Goal: Transaction & Acquisition: Book appointment/travel/reservation

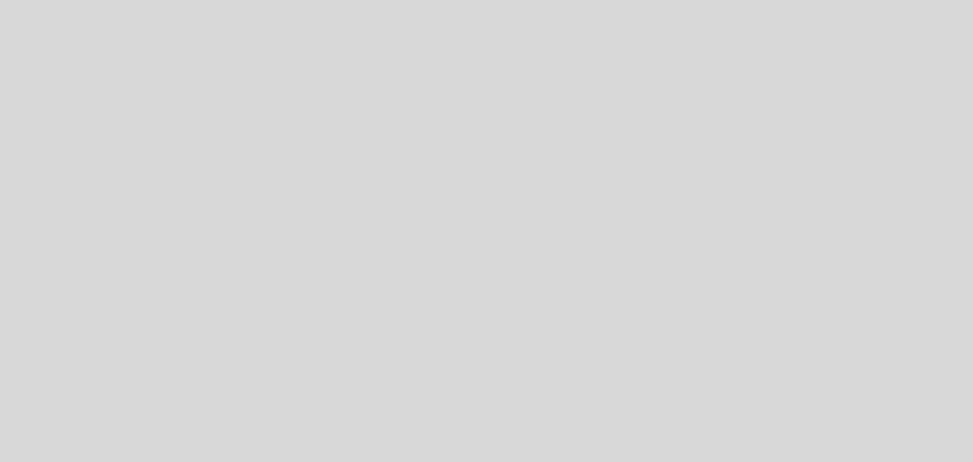
select select "es"
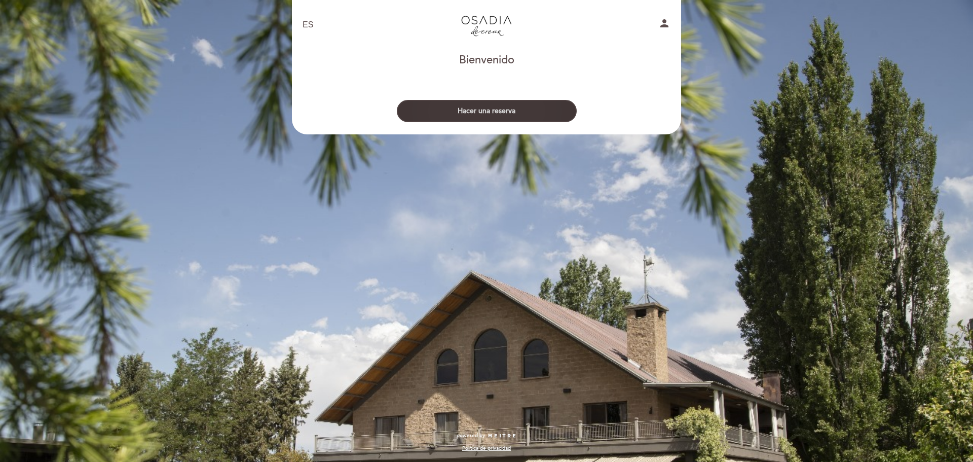
click at [482, 120] on button "Hacer una reserva" at bounding box center [487, 111] width 180 height 22
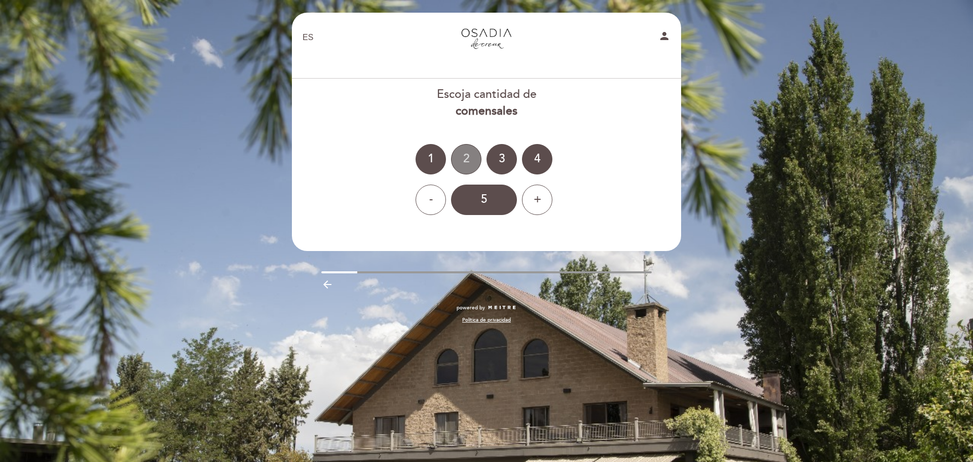
click at [464, 155] on div "2" at bounding box center [466, 159] width 30 height 30
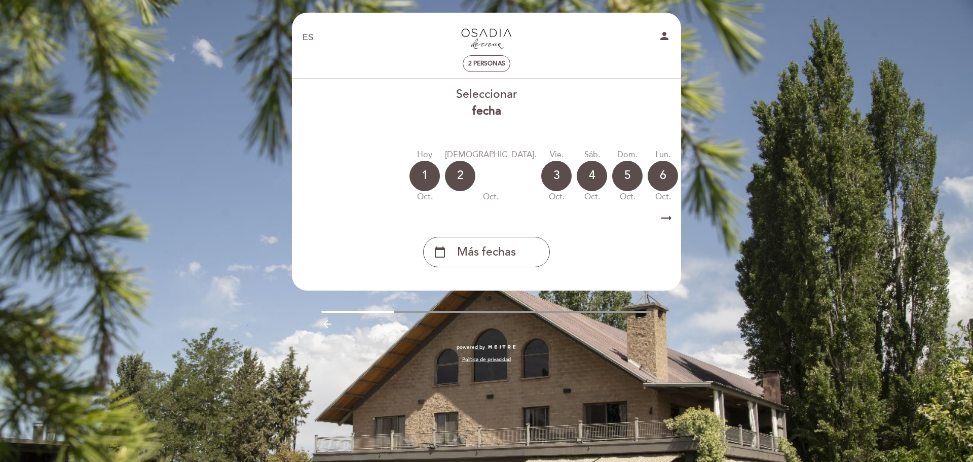
click at [665, 221] on icon "arrow_right_alt" at bounding box center [666, 218] width 15 height 22
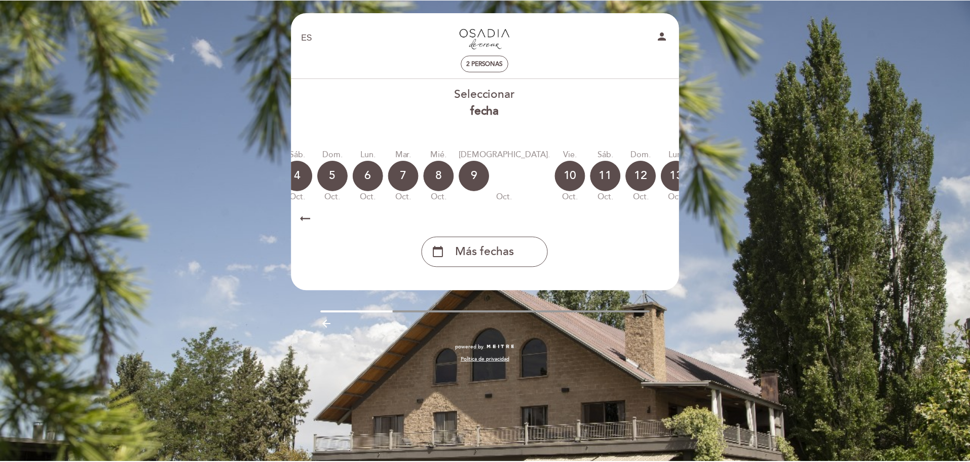
scroll to position [0, 295]
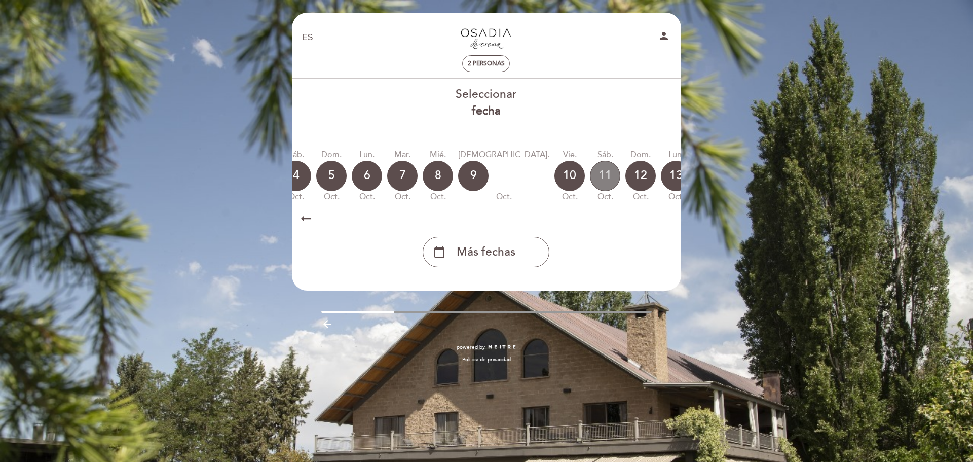
click at [590, 184] on div "11" at bounding box center [605, 176] width 30 height 30
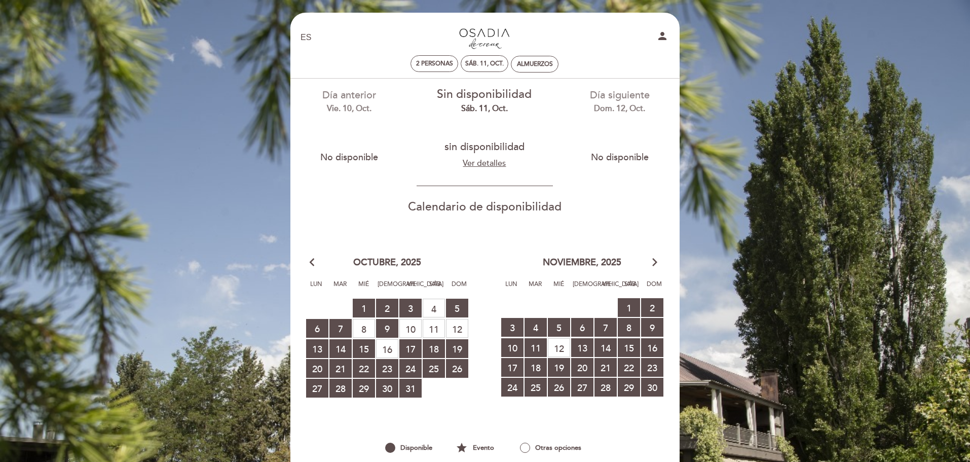
click at [348, 109] on div "vie. 10, oct." at bounding box center [349, 109] width 120 height 12
click at [362, 160] on button "No disponible" at bounding box center [349, 156] width 96 height 25
click at [413, 330] on span "10 sin disponibilidad" at bounding box center [410, 328] width 22 height 19
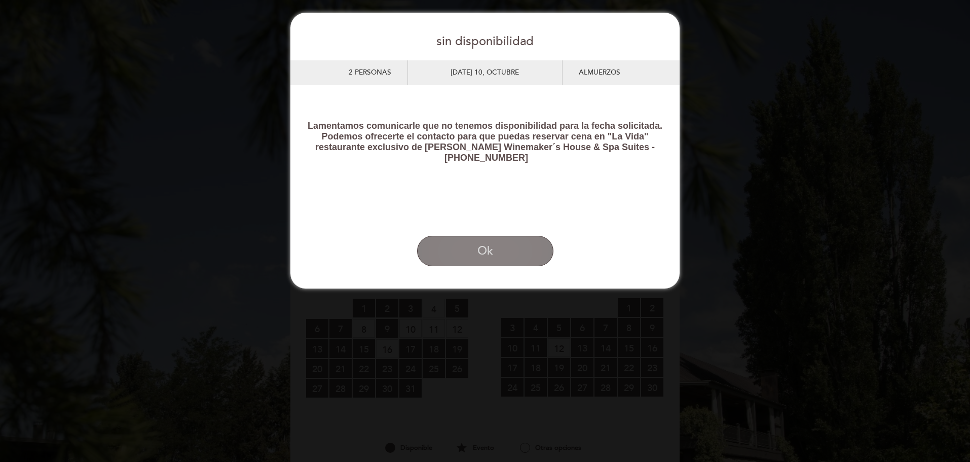
click at [479, 265] on button "Ok" at bounding box center [485, 251] width 136 height 30
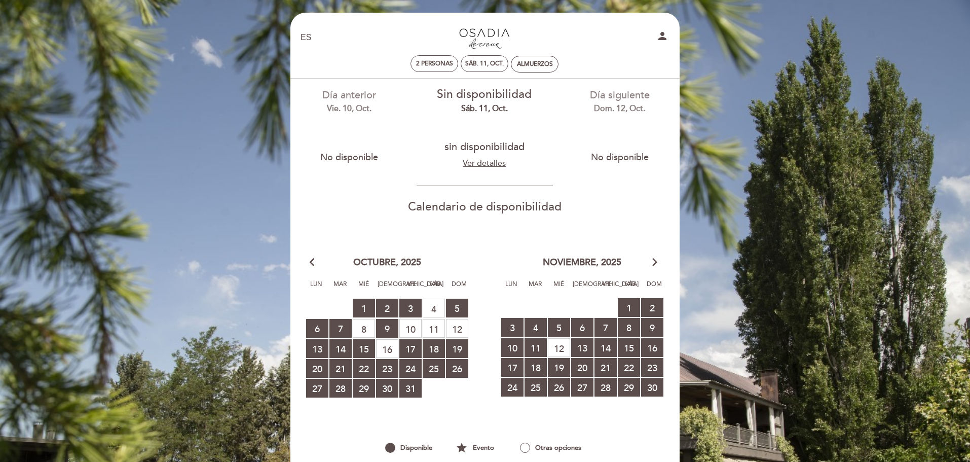
click at [754, 70] on div "EN ES PT Restaurante Osadía de Crear person 2 personas sáb. 11, oct. [GEOGRAPHI…" at bounding box center [485, 292] width 970 height 585
click at [180, 12] on div "EN ES PT Restaurante Osadía de Crear person 2 personas sáb. 11, oct. [GEOGRAPHI…" at bounding box center [485, 292] width 970 height 585
